Goal: Check status: Check status

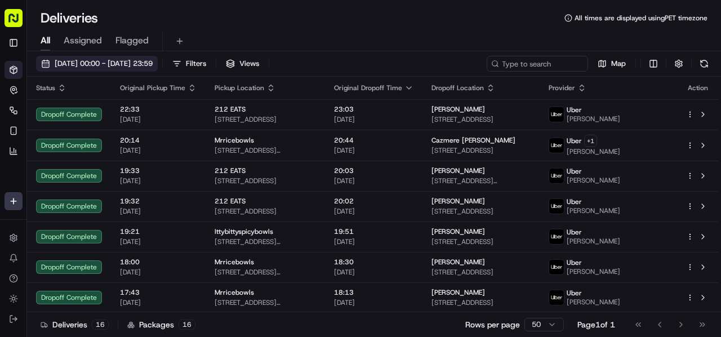
click at [101, 63] on span "[DATE] 00:00 - [DATE] 23:59" at bounding box center [104, 64] width 98 height 10
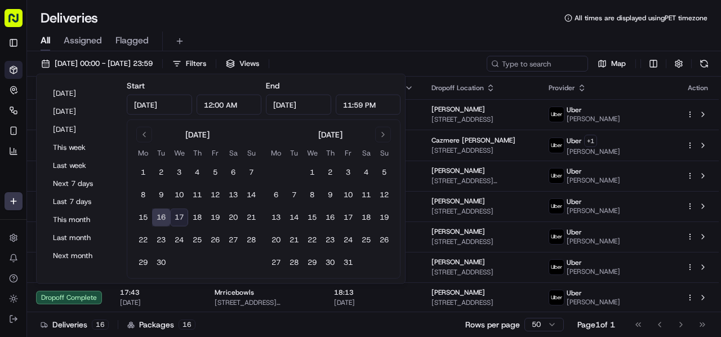
click at [179, 215] on button "17" at bounding box center [179, 217] width 18 height 18
type input "[DATE]"
click at [179, 215] on button "17" at bounding box center [179, 217] width 18 height 18
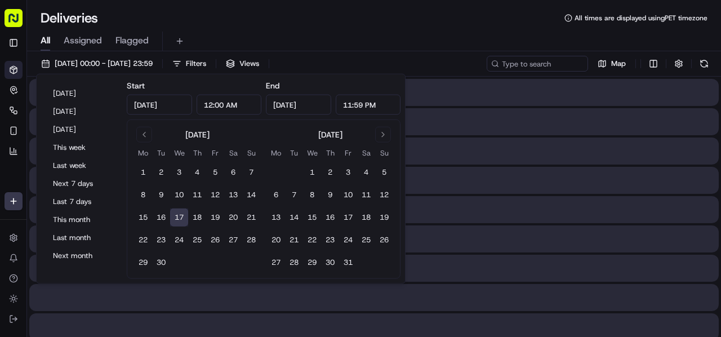
click at [179, 215] on button "17" at bounding box center [179, 217] width 18 height 18
click at [269, 34] on div "All Assigned Flagged" at bounding box center [374, 42] width 694 height 20
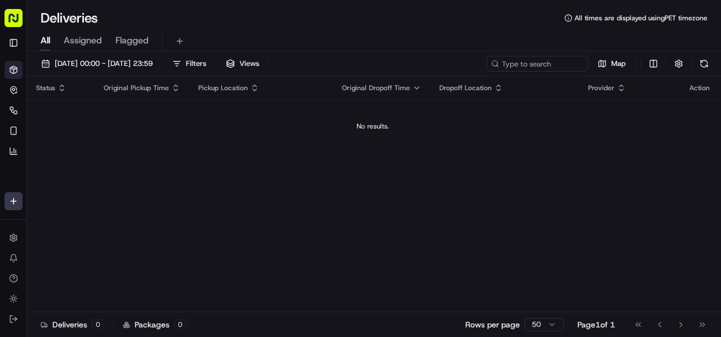
click at [208, 157] on div "Status Original Pickup Time Pickup Location Original Dropoff Time Dropoff Locat…" at bounding box center [373, 194] width 692 height 235
